Goal: Navigation & Orientation: Find specific page/section

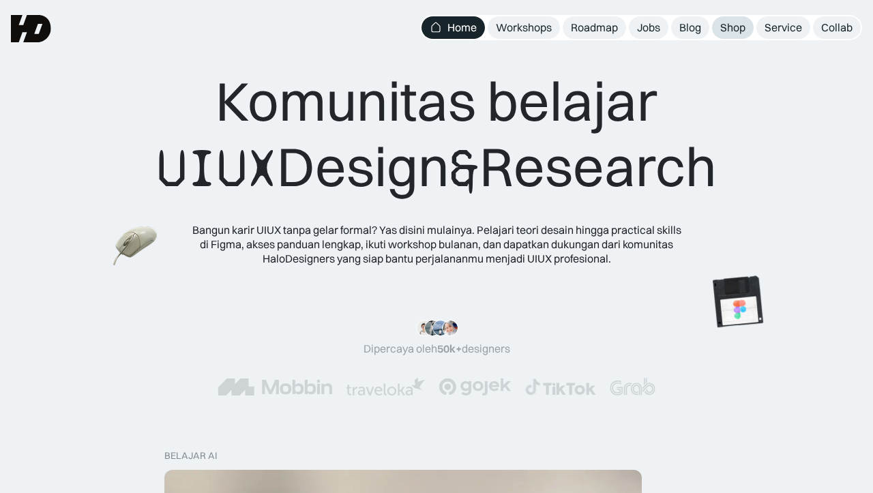
click at [727, 30] on div "Shop" at bounding box center [733, 27] width 25 height 14
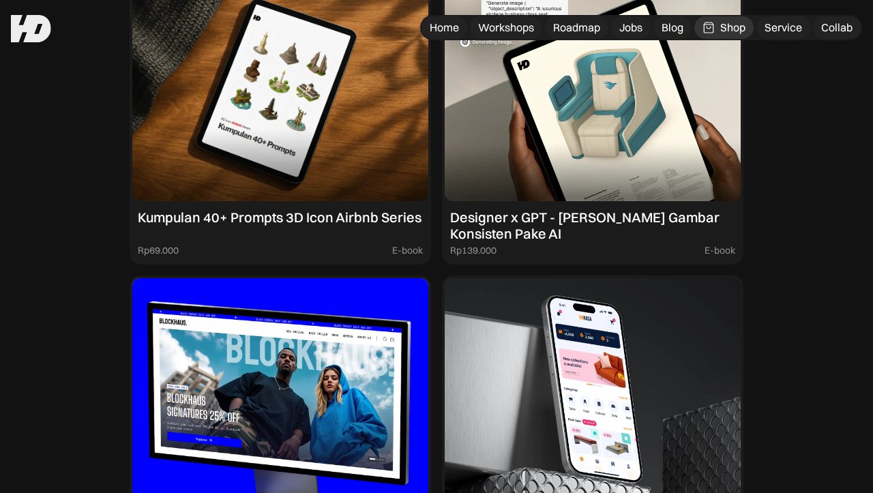
scroll to position [1633, 0]
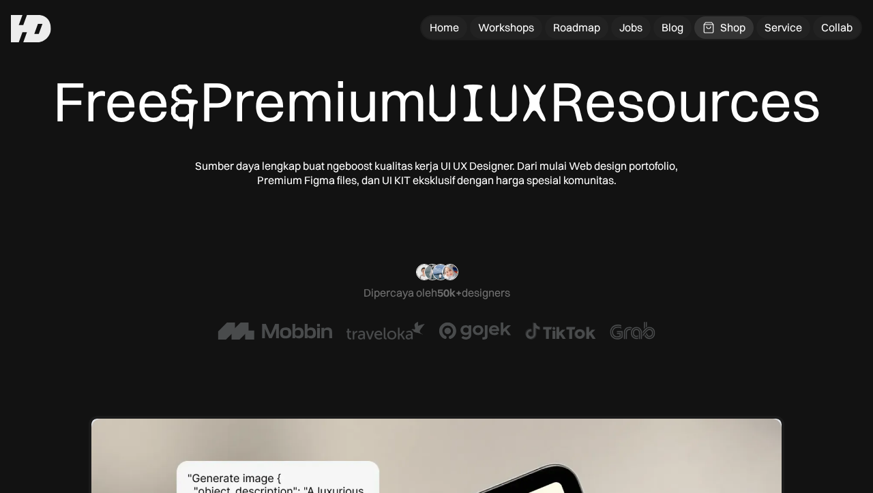
scroll to position [0, 0]
click at [520, 25] on div "Workshops" at bounding box center [506, 27] width 56 height 14
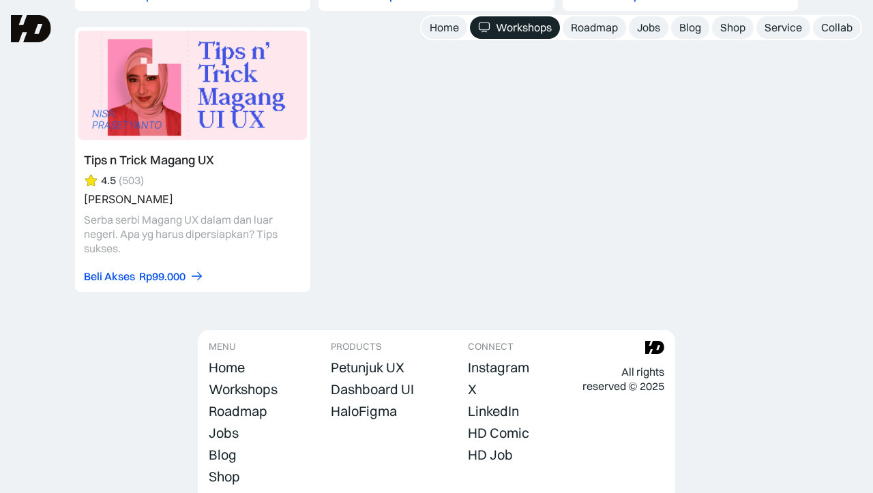
scroll to position [5863, 0]
click at [244, 404] on div "Roadmap" at bounding box center [238, 412] width 59 height 16
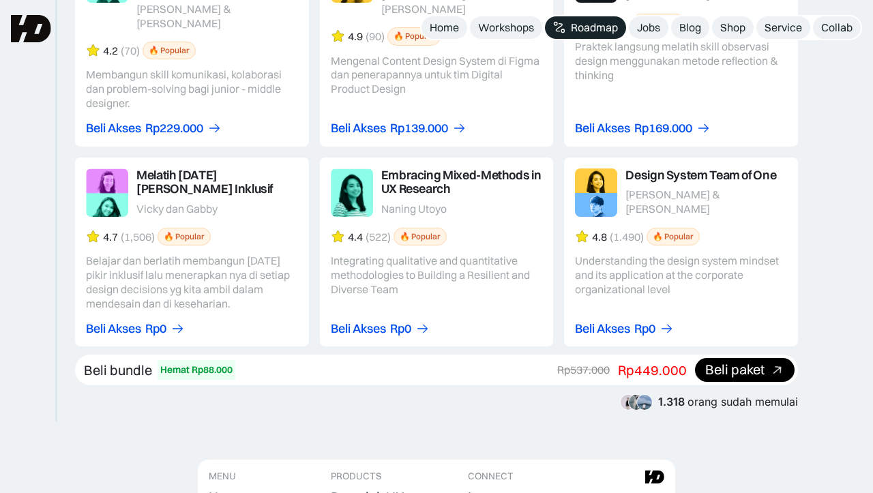
scroll to position [2414, 0]
click at [431, 30] on div "Home" at bounding box center [444, 27] width 29 height 14
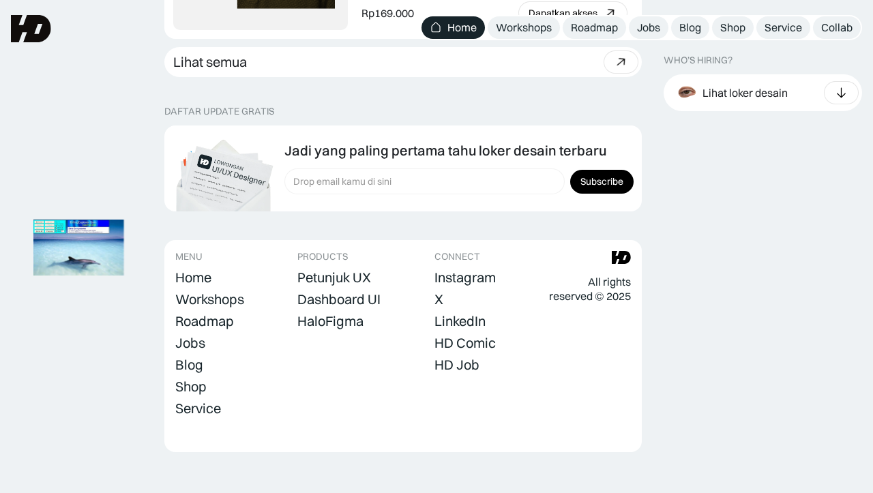
scroll to position [3913, 0]
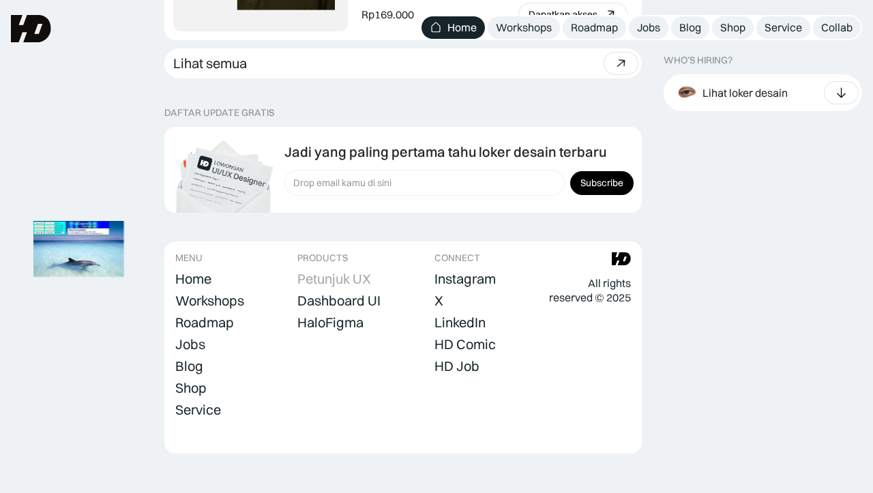
click at [371, 271] on div "Petunjuk UX" at bounding box center [335, 279] width 74 height 16
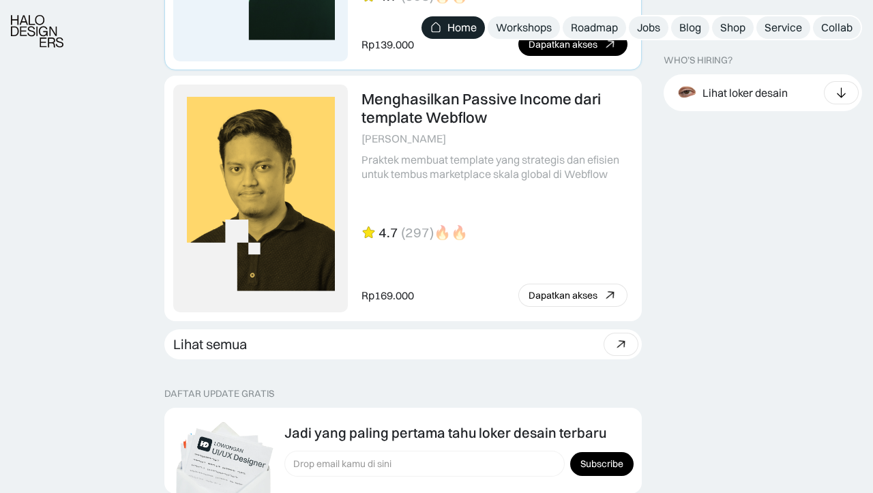
scroll to position [3636, 0]
